Goal: Navigation & Orientation: Find specific page/section

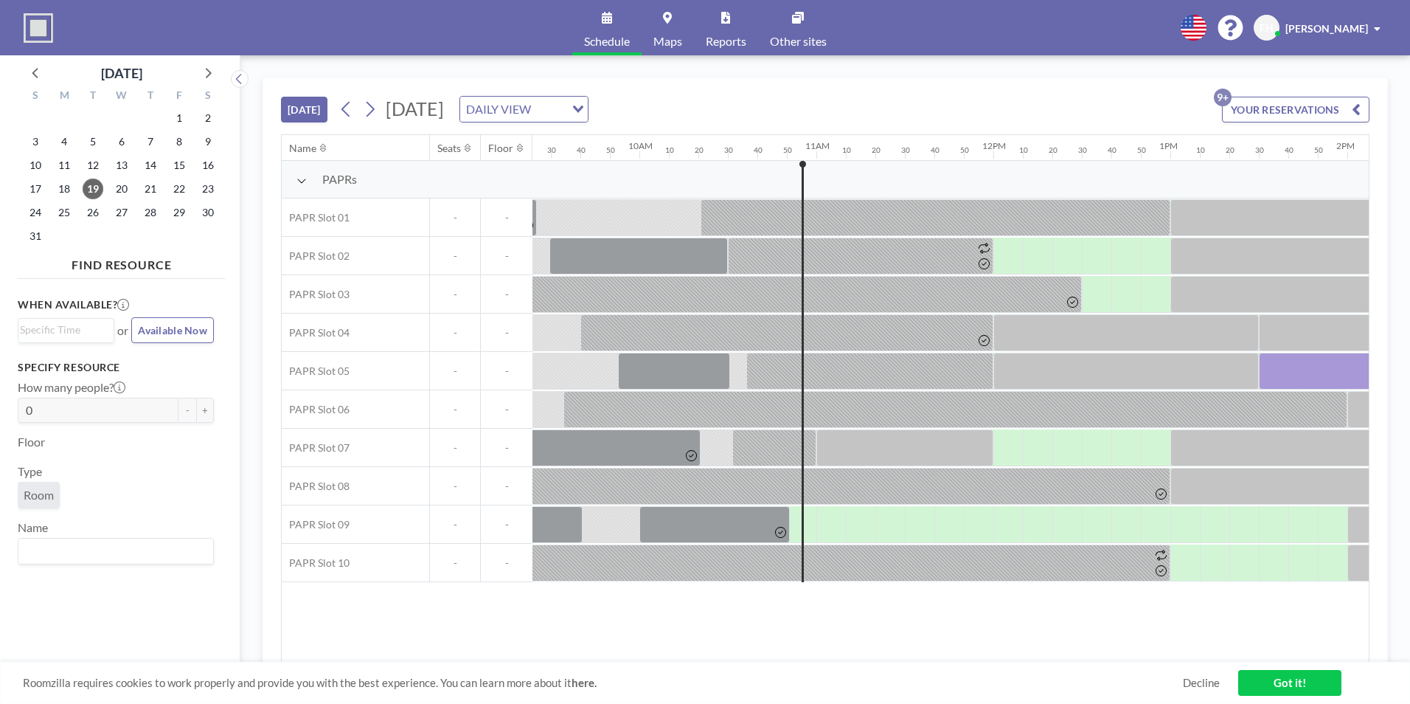
scroll to position [0, 1711]
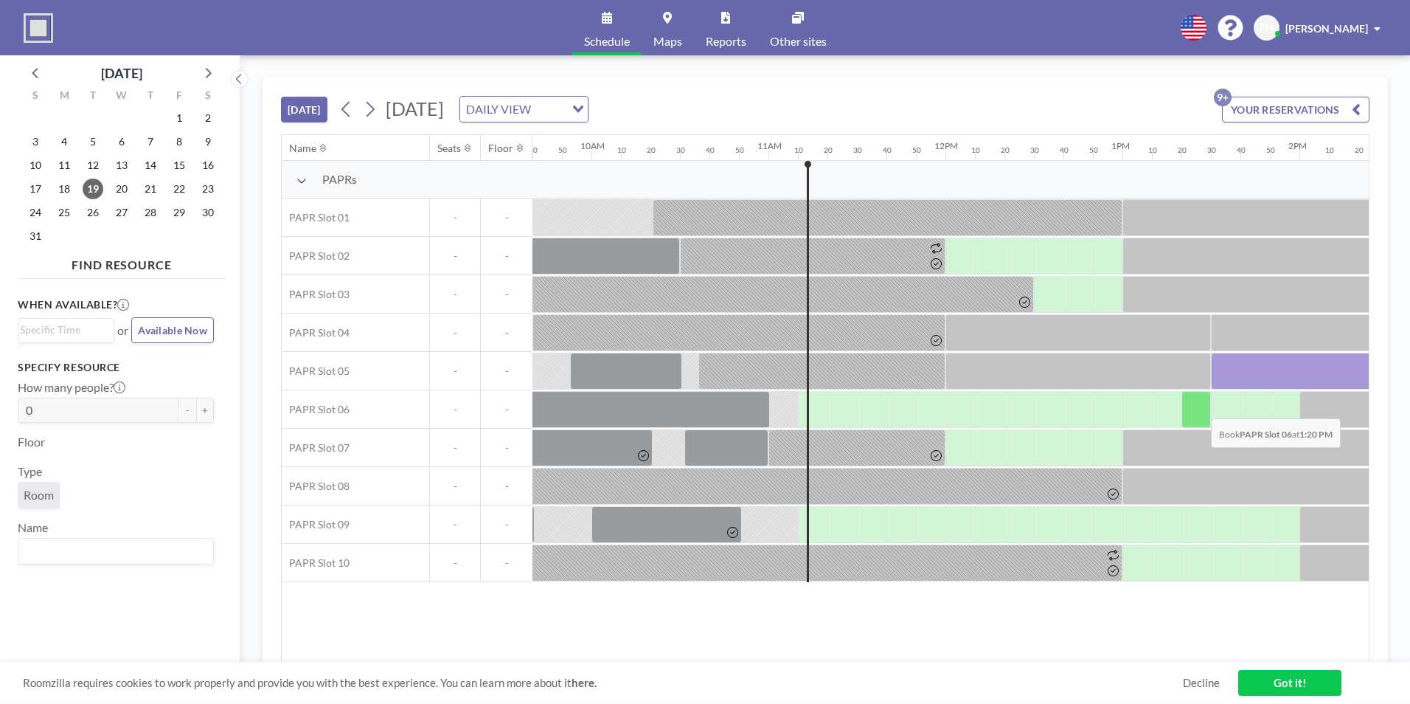
click at [1199, 407] on div at bounding box center [1195, 409] width 29 height 37
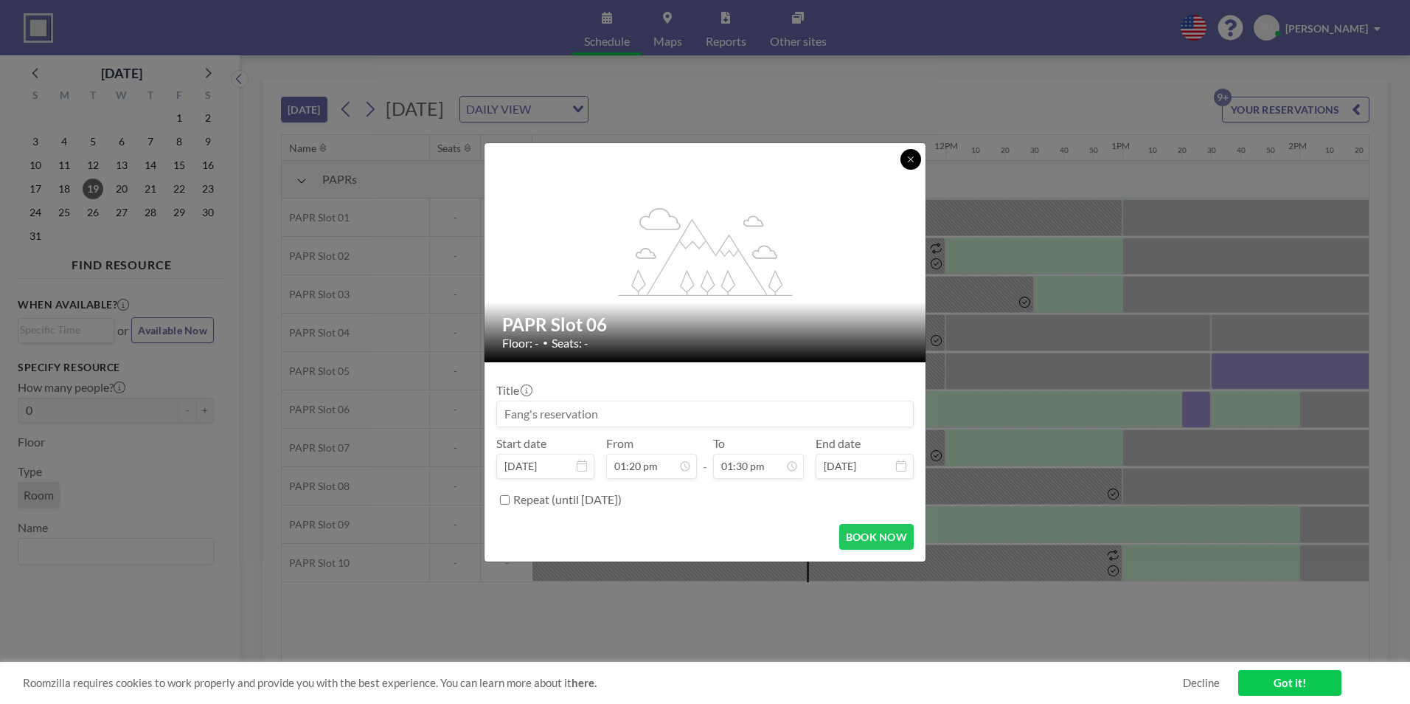
click at [909, 164] on button at bounding box center [910, 159] width 21 height 21
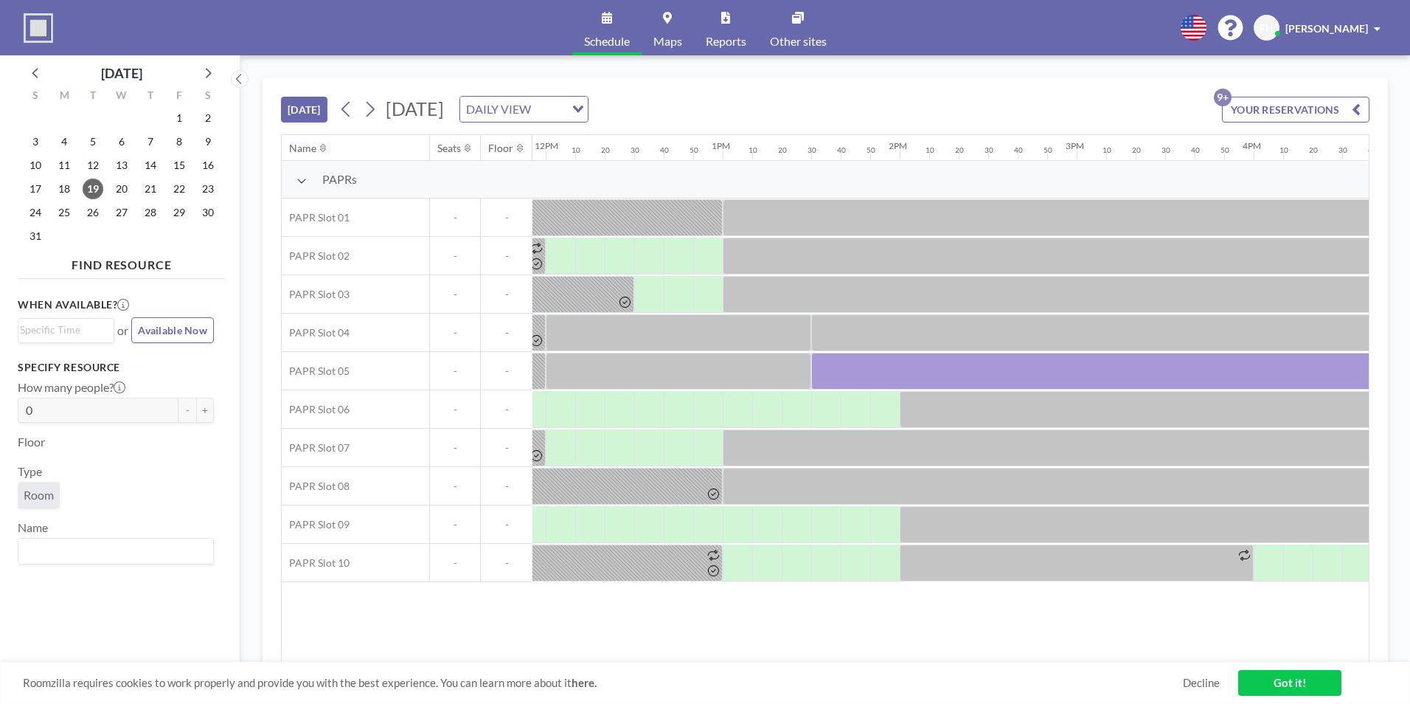
scroll to position [0, 2117]
click at [1070, 691] on div "Roomzilla requires cookies to work properly and provide you with the best exper…" at bounding box center [705, 683] width 1410 height 42
drag, startPoint x: 1244, startPoint y: 601, endPoint x: 1188, endPoint y: 586, distance: 58.1
click at [1244, 601] on div "Name Seats Floor 12AM 10 20 30 40 50 1AM 10 20 30 40 50 2AM 10 20 30 40 50 3AM …" at bounding box center [825, 398] width 1087 height 527
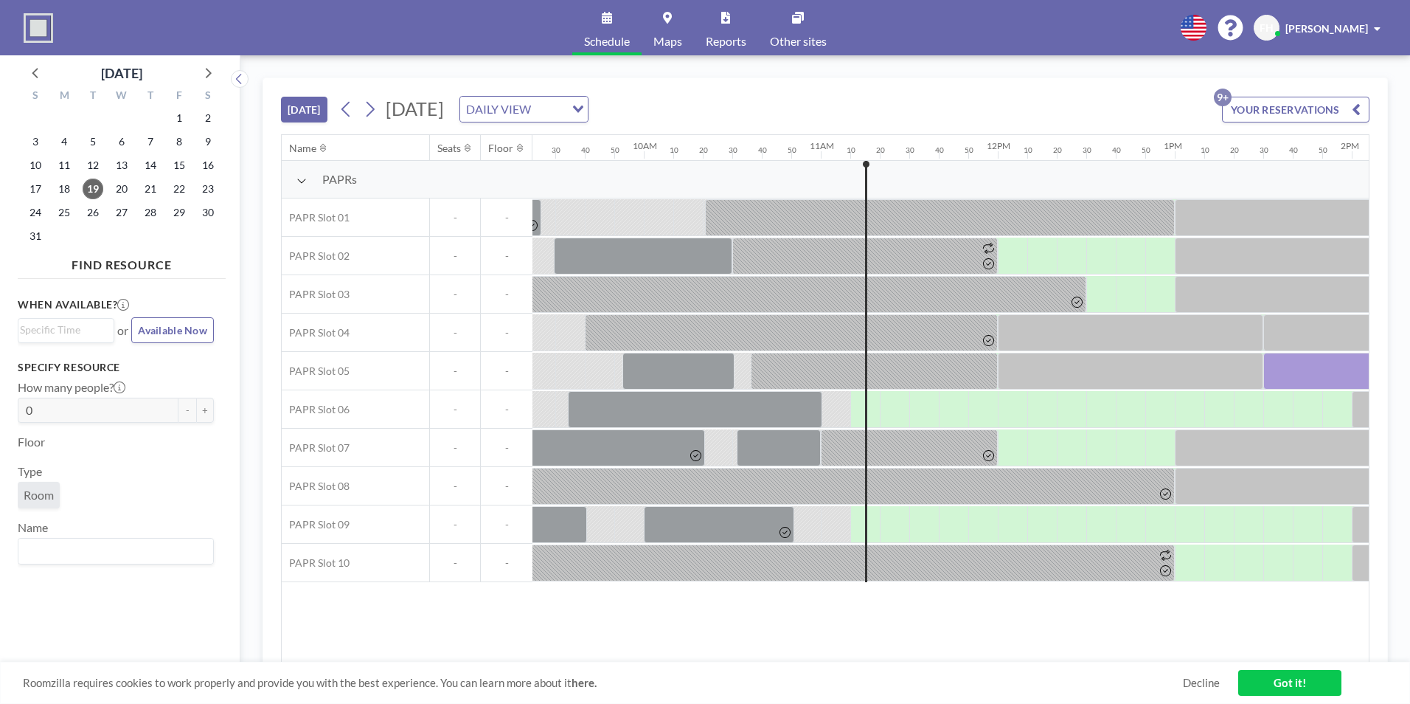
scroll to position [0, 1655]
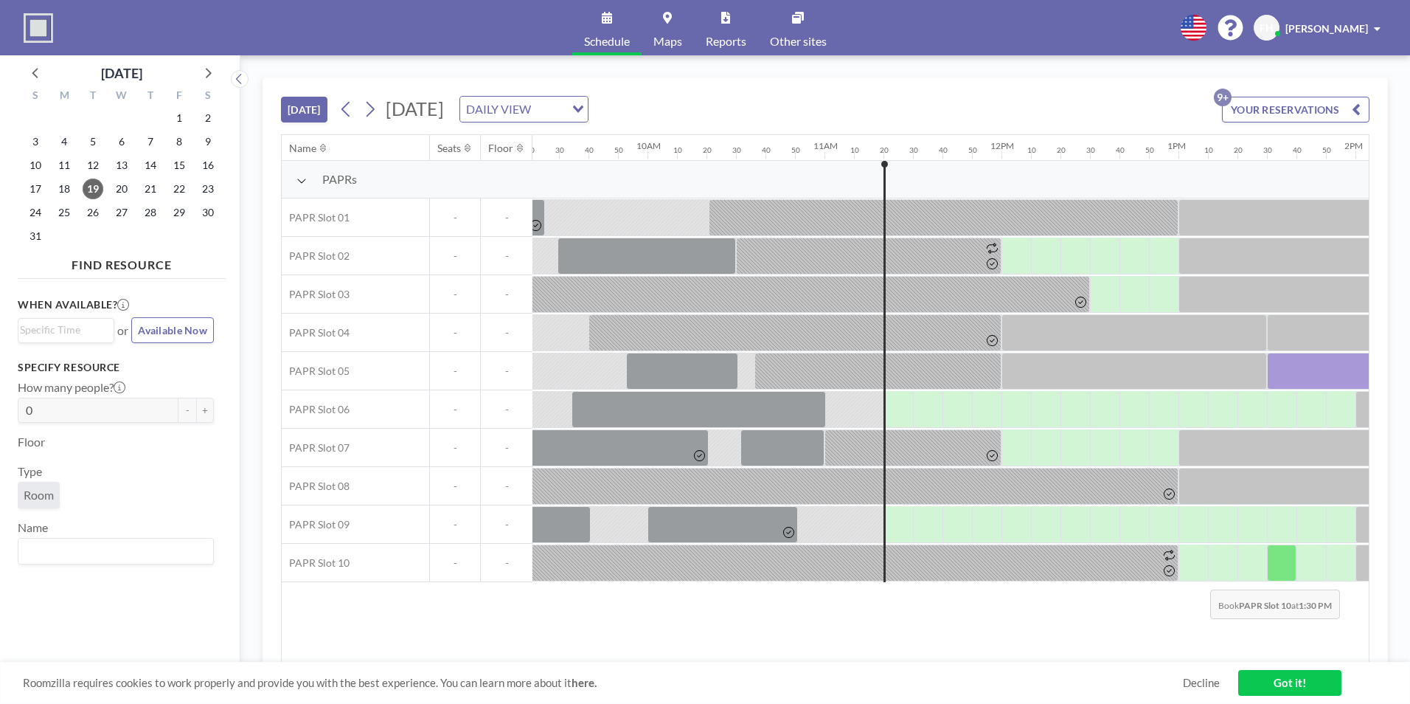
drag, startPoint x: 1198, startPoint y: 629, endPoint x: 1021, endPoint y: 405, distance: 286.1
click at [1198, 629] on div "Name Seats Floor 12AM 10 20 30 40 50 1AM 10 20 30 40 50 2AM 10 20 30 40 50 3AM …" at bounding box center [825, 398] width 1087 height 527
drag, startPoint x: 919, startPoint y: 662, endPoint x: 832, endPoint y: 670, distance: 87.5
click at [832, 670] on div "Roomzilla requires cookies to work properly and provide you with the best exper…" at bounding box center [705, 683] width 1410 height 42
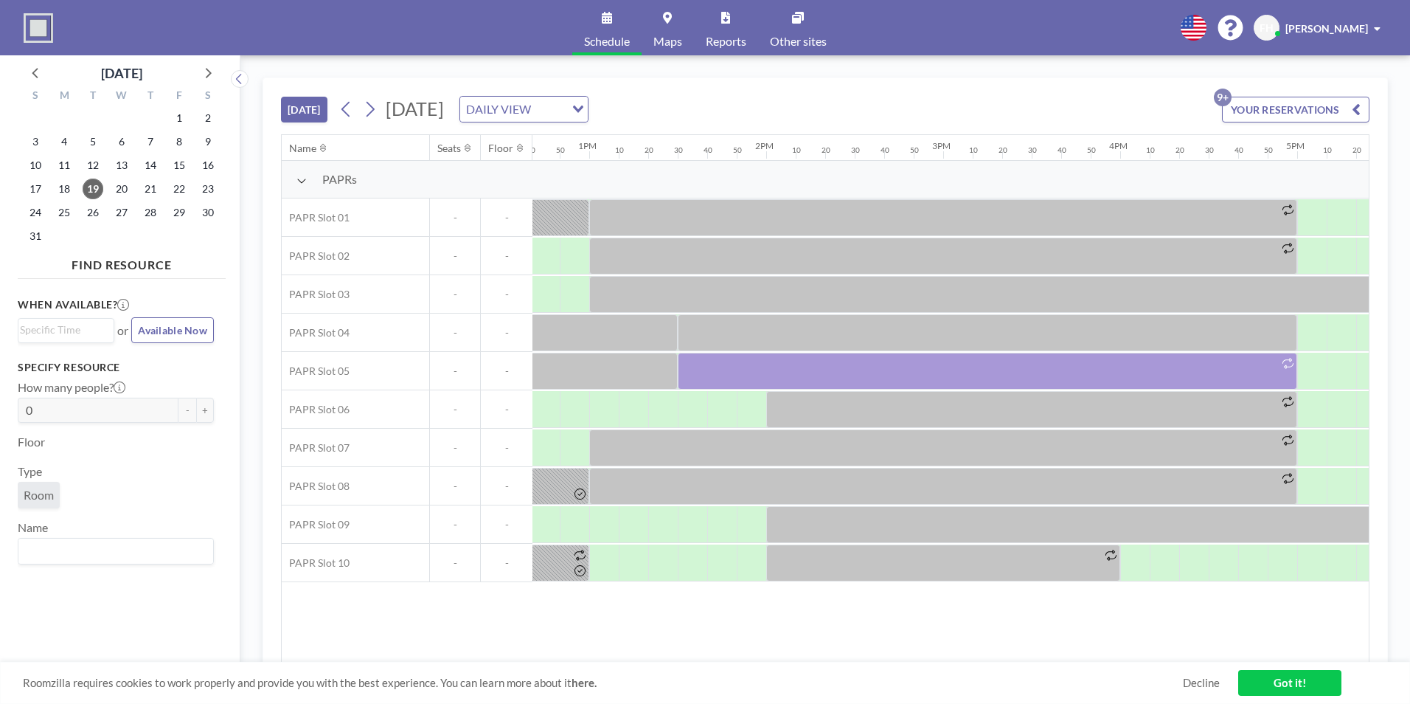
scroll to position [0, 2247]
click at [1199, 170] on div "PAPRs" at bounding box center [284, 180] width 4499 height 38
